Goal: Check status: Check status

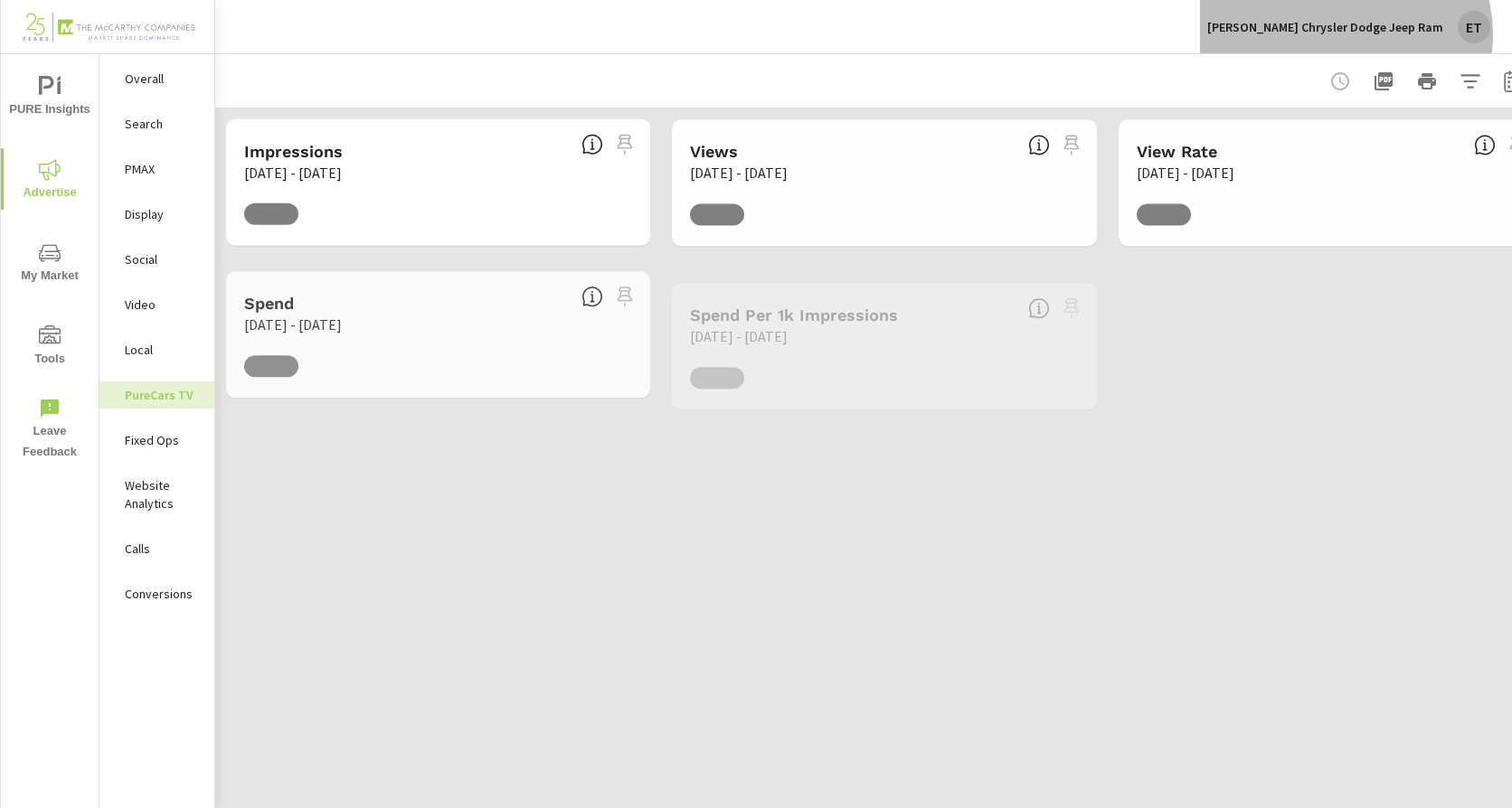
click at [1394, 35] on p "[PERSON_NAME] Chrysler Dodge Jeep Ram" at bounding box center [1325, 27] width 236 height 16
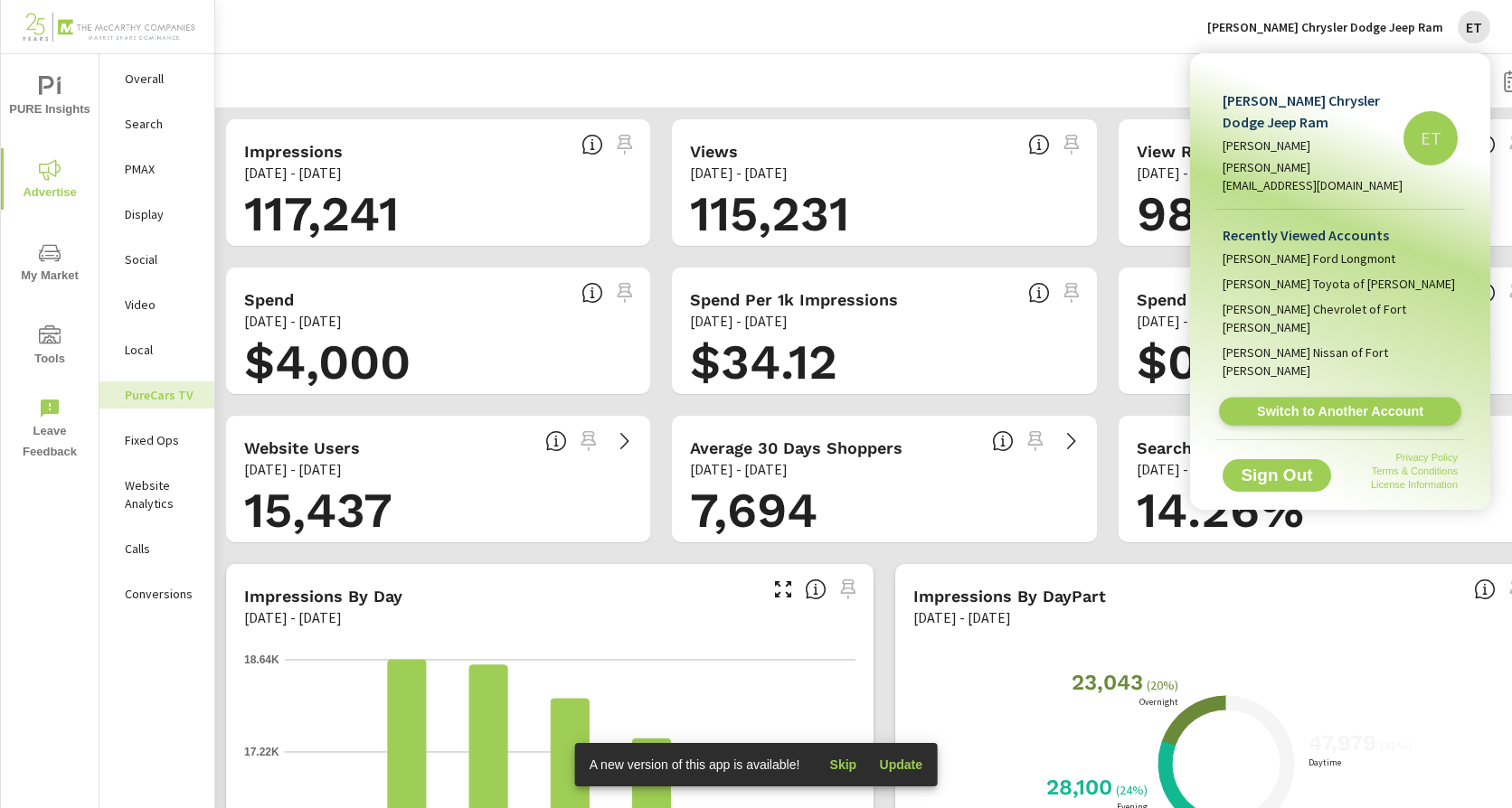
click at [1298, 403] on span "Switch to Another Account" at bounding box center [1339, 411] width 221 height 17
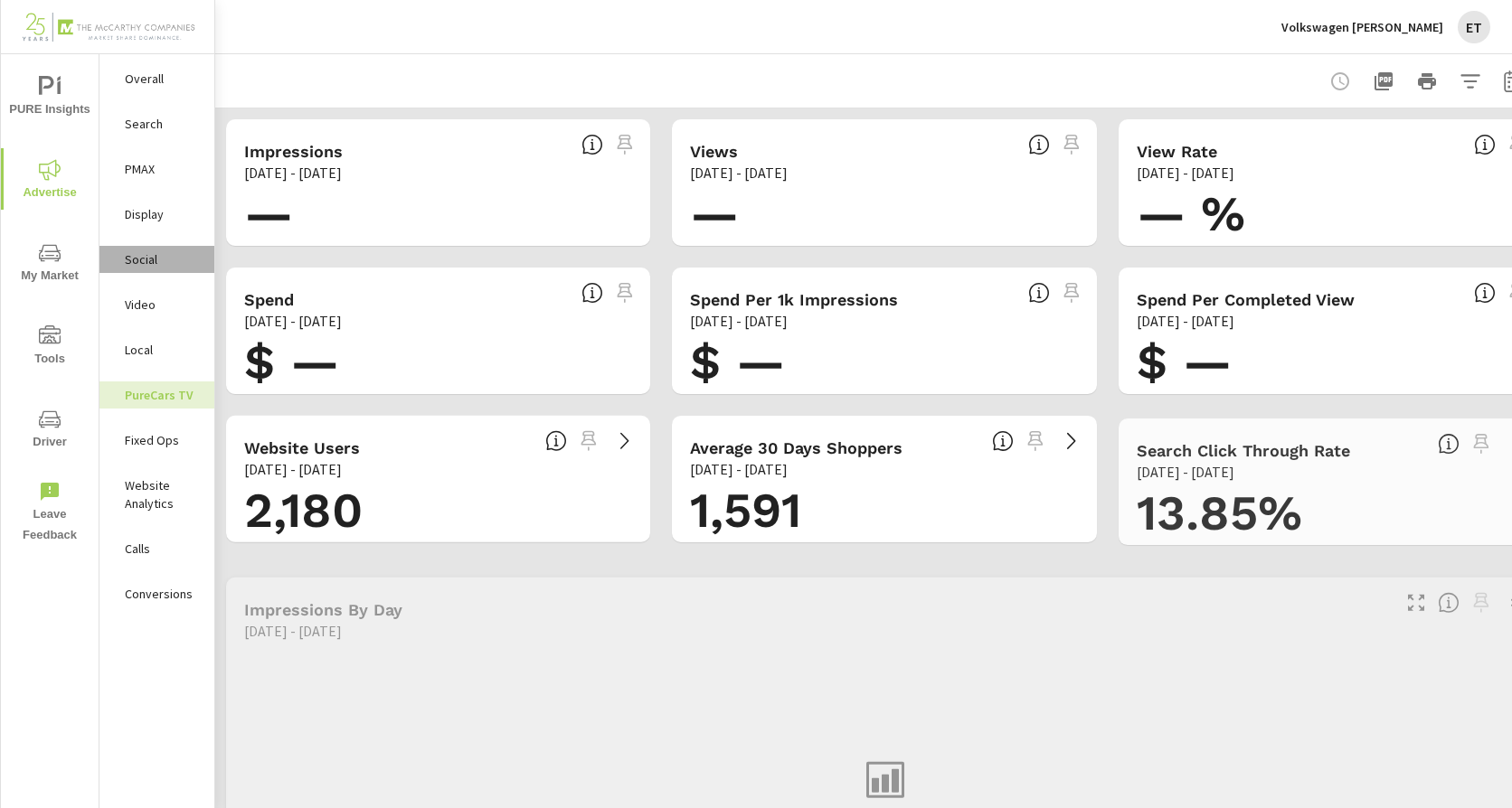
click at [161, 254] on p "Social" at bounding box center [162, 259] width 75 height 18
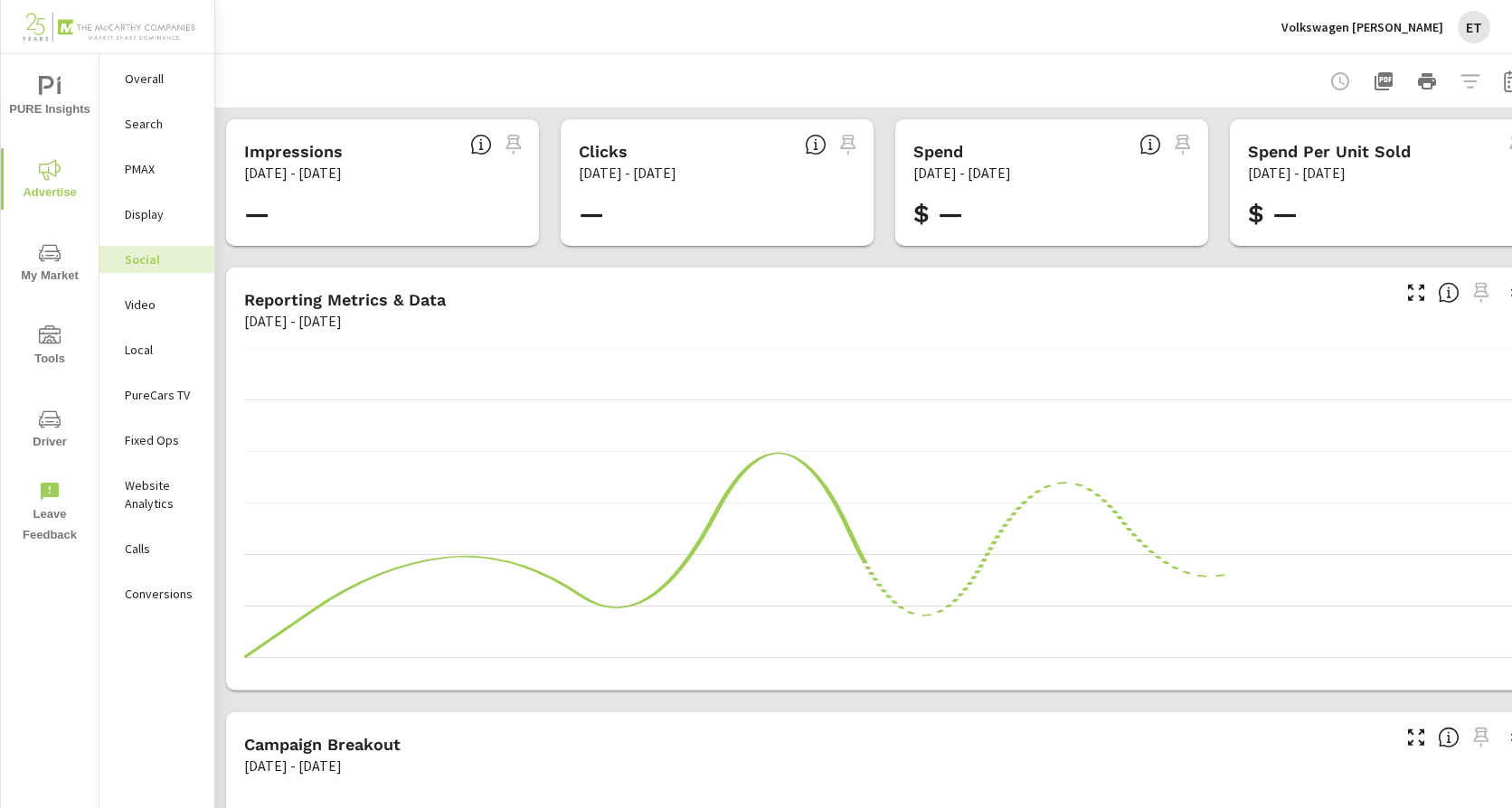
scroll to position [0, 55]
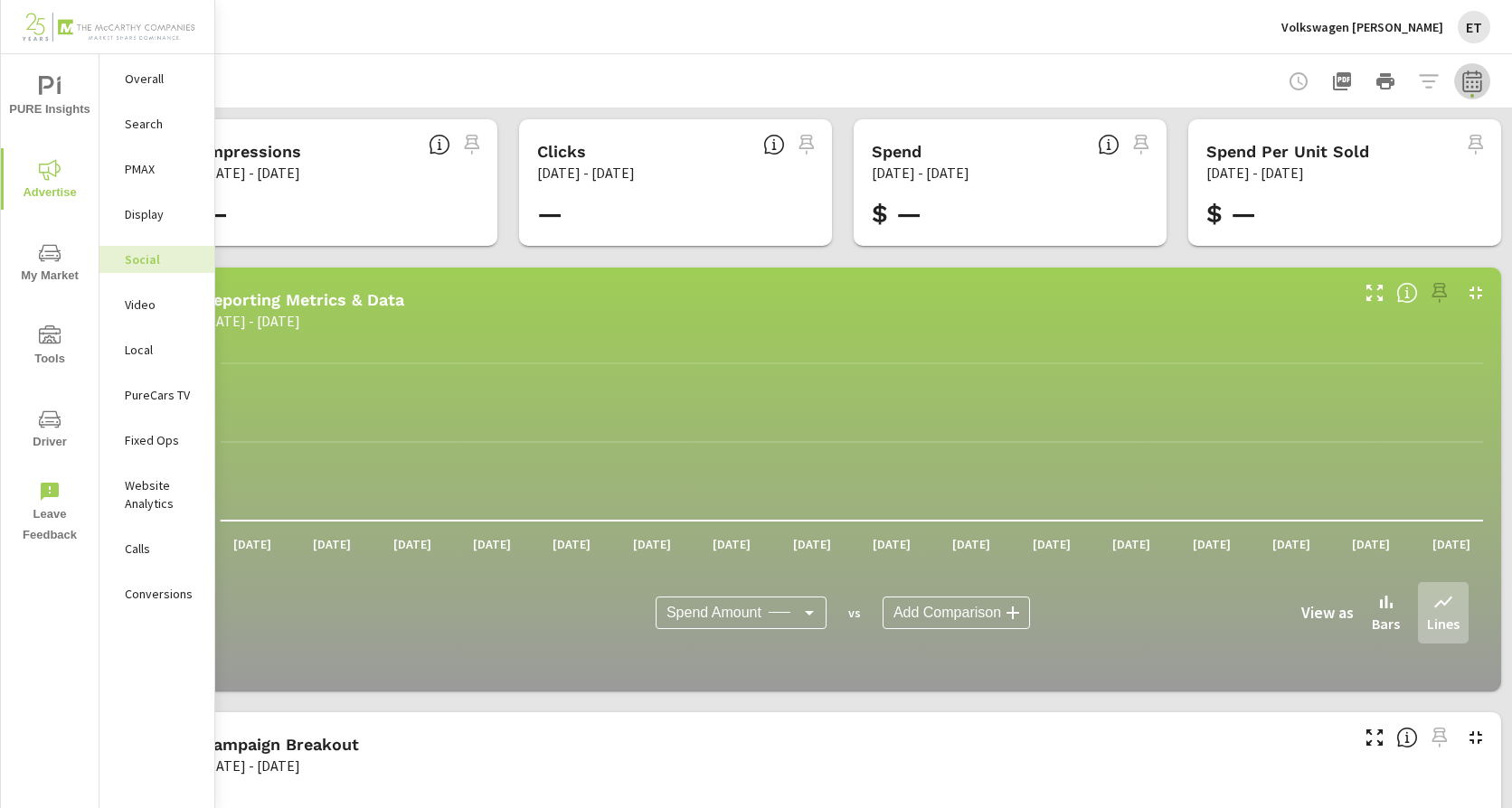
click at [1462, 88] on icon "button" at bounding box center [1472, 81] width 22 height 22
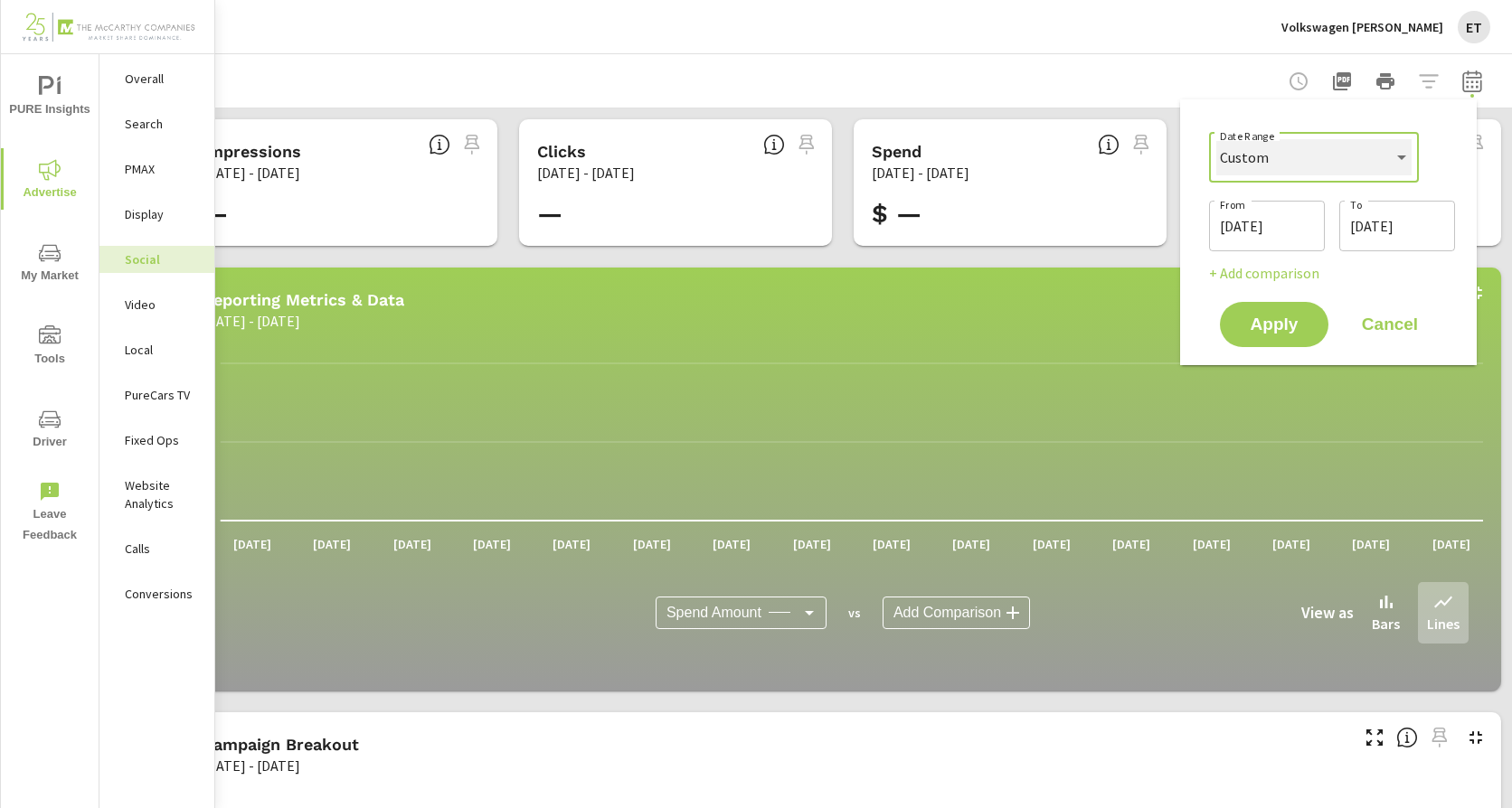
click at [1320, 165] on select "Custom Yesterday Last week Last 7 days Last 14 days Last 30 days Last 45 days L…" at bounding box center [1314, 157] width 196 height 37
select select "Last month"
click at [1223, 139] on select "Custom Yesterday Last week Last 7 days Last 14 days Last 30 days Last 45 days L…" at bounding box center [1314, 157] width 196 height 37
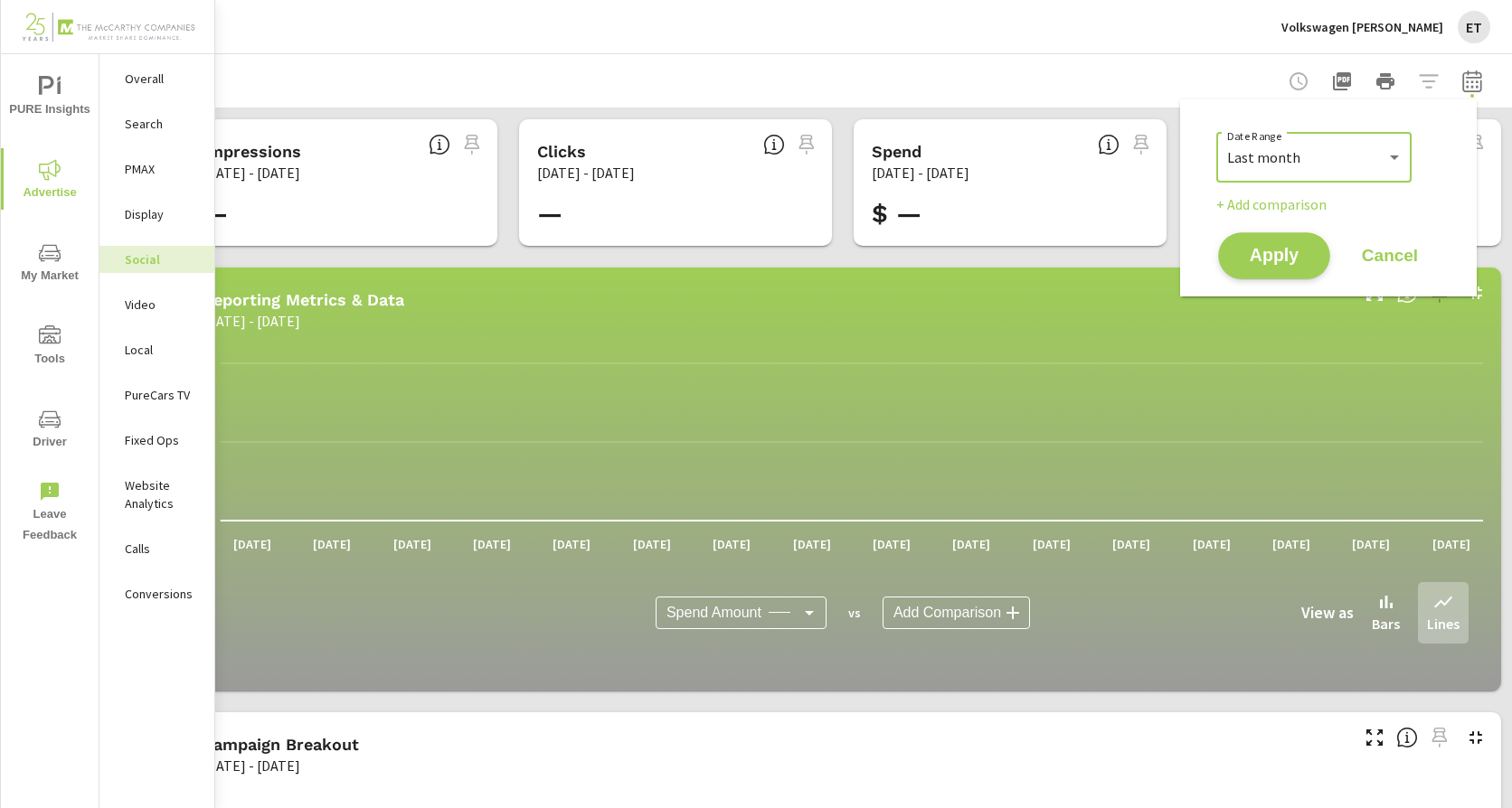
click at [1272, 260] on span "Apply" at bounding box center [1274, 256] width 74 height 17
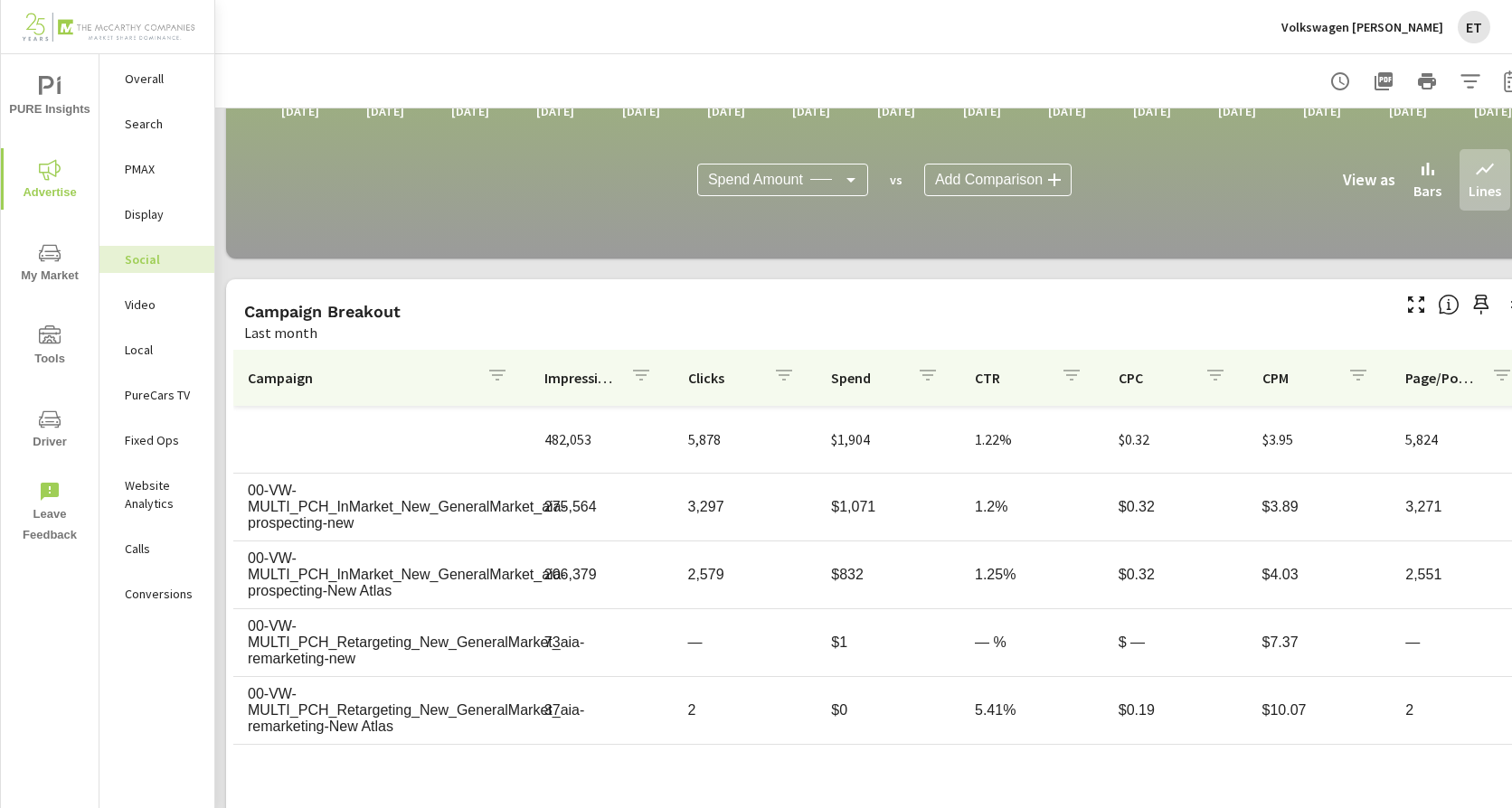
scroll to position [500, 0]
